Goal: Task Accomplishment & Management: Manage account settings

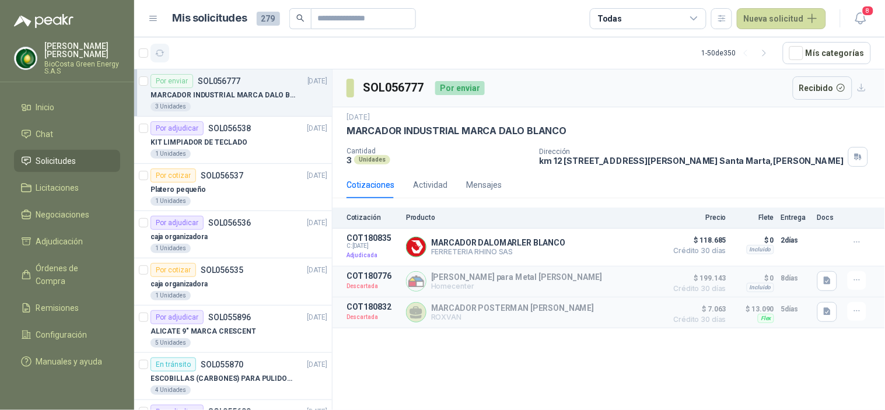
click at [159, 45] on button "button" at bounding box center [159, 53] width 19 height 19
click at [160, 50] on icon "button" at bounding box center [160, 53] width 10 height 10
click at [240, 150] on div "1 Unidades" at bounding box center [238, 153] width 177 height 9
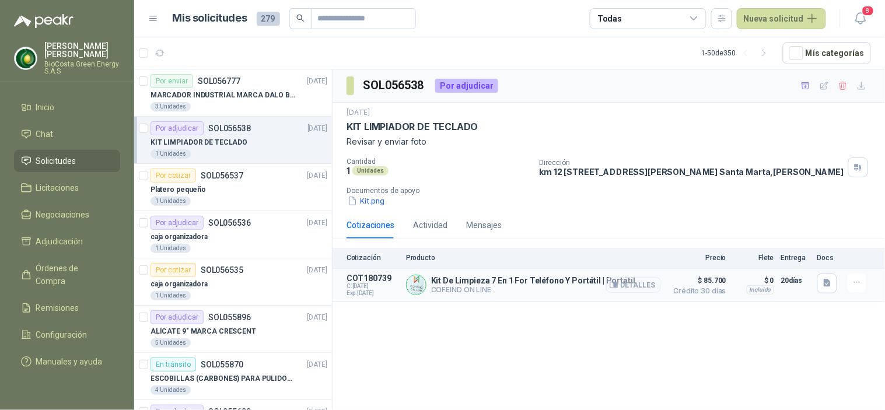
click at [633, 290] on button "Detalles" at bounding box center [633, 285] width 55 height 16
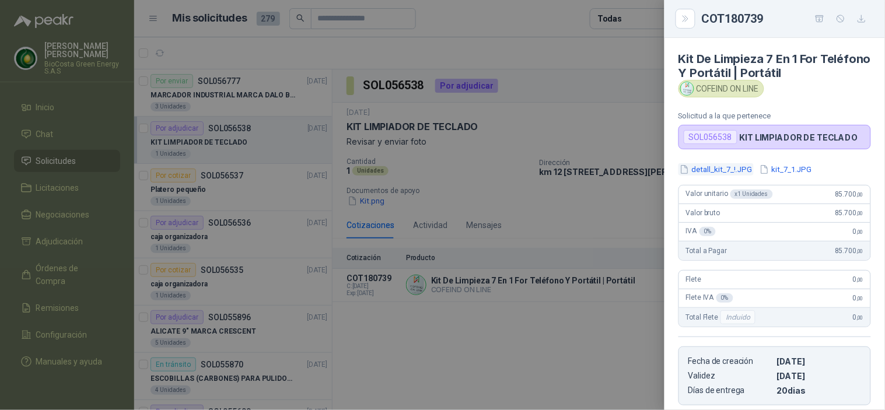
click at [714, 165] on button "detall_kit_7_!.JPG" at bounding box center [715, 169] width 75 height 12
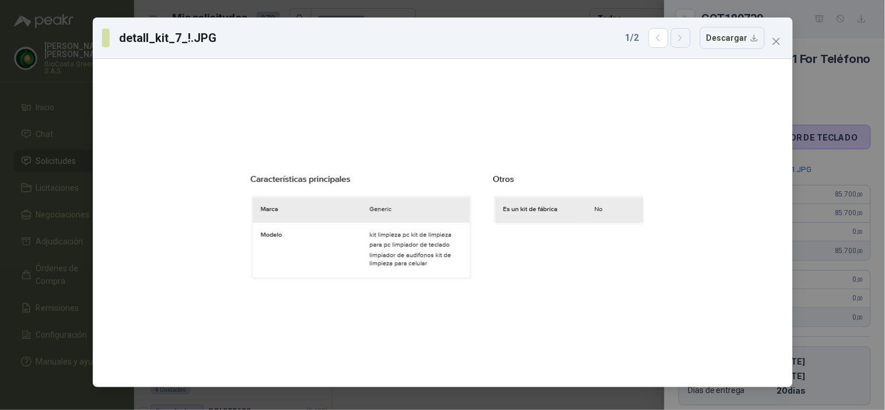
click at [687, 45] on button "button" at bounding box center [681, 38] width 20 height 20
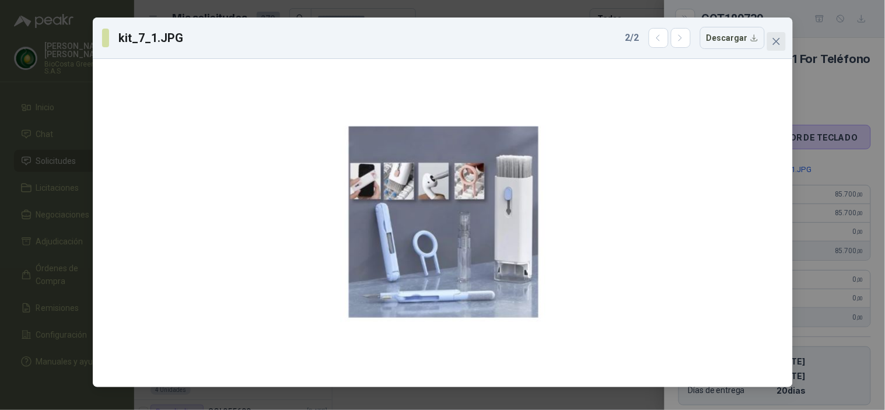
click at [776, 39] on icon "close" at bounding box center [775, 41] width 9 height 9
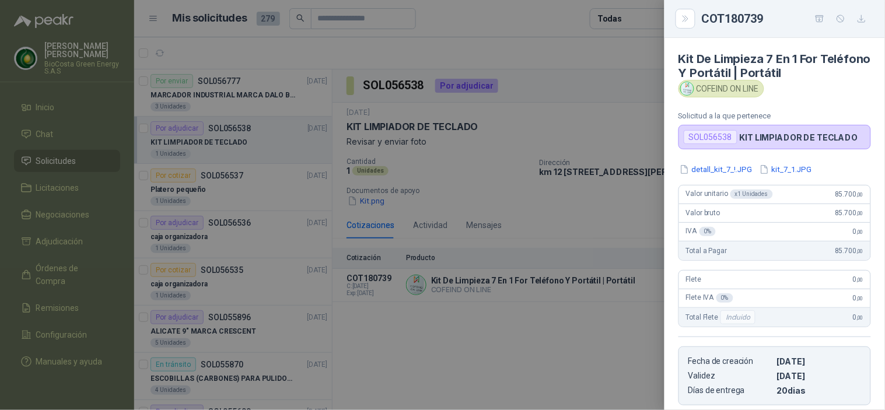
click at [860, 22] on icon "button" at bounding box center [862, 19] width 10 height 10
